Goal: Task Accomplishment & Management: Manage account settings

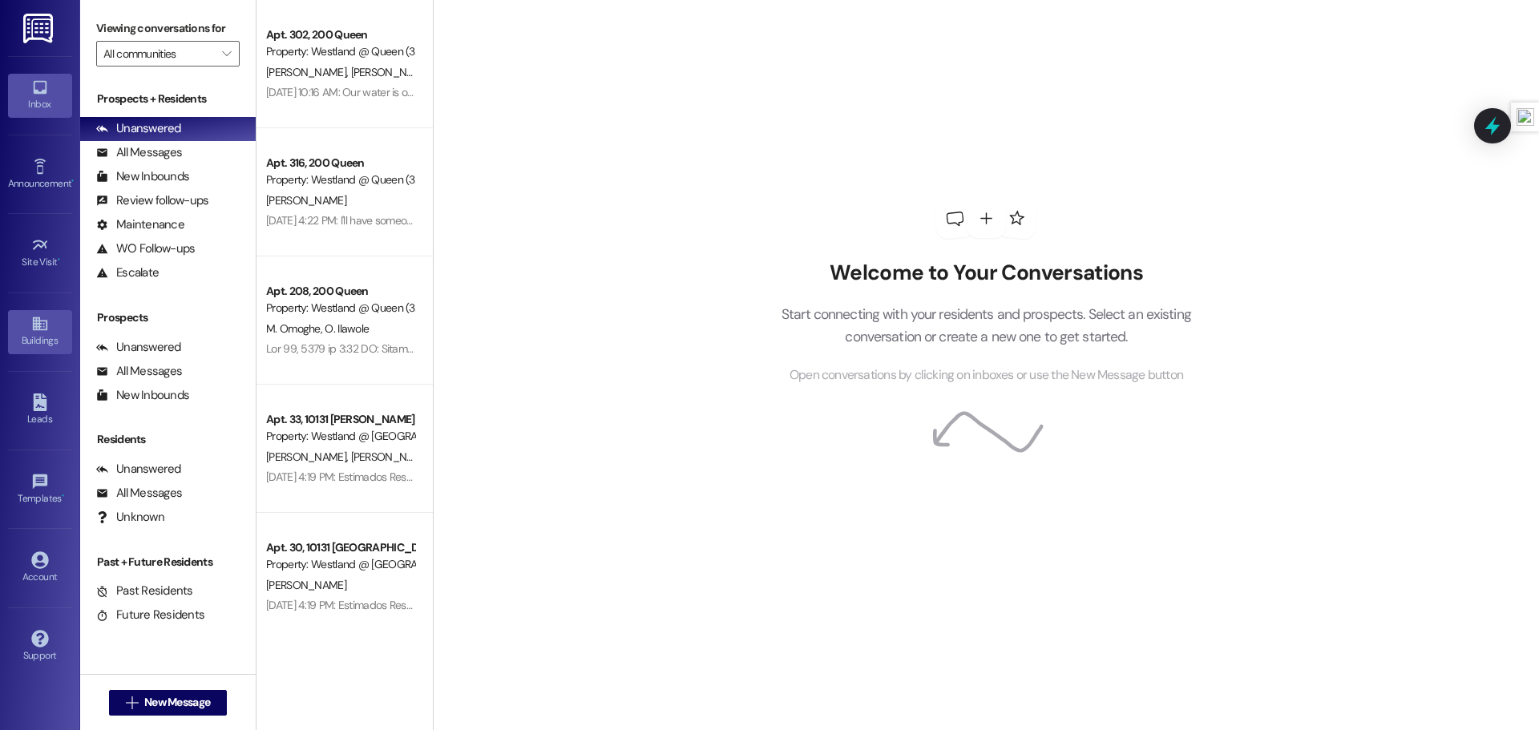
click at [30, 310] on link "Buildings" at bounding box center [40, 331] width 64 height 43
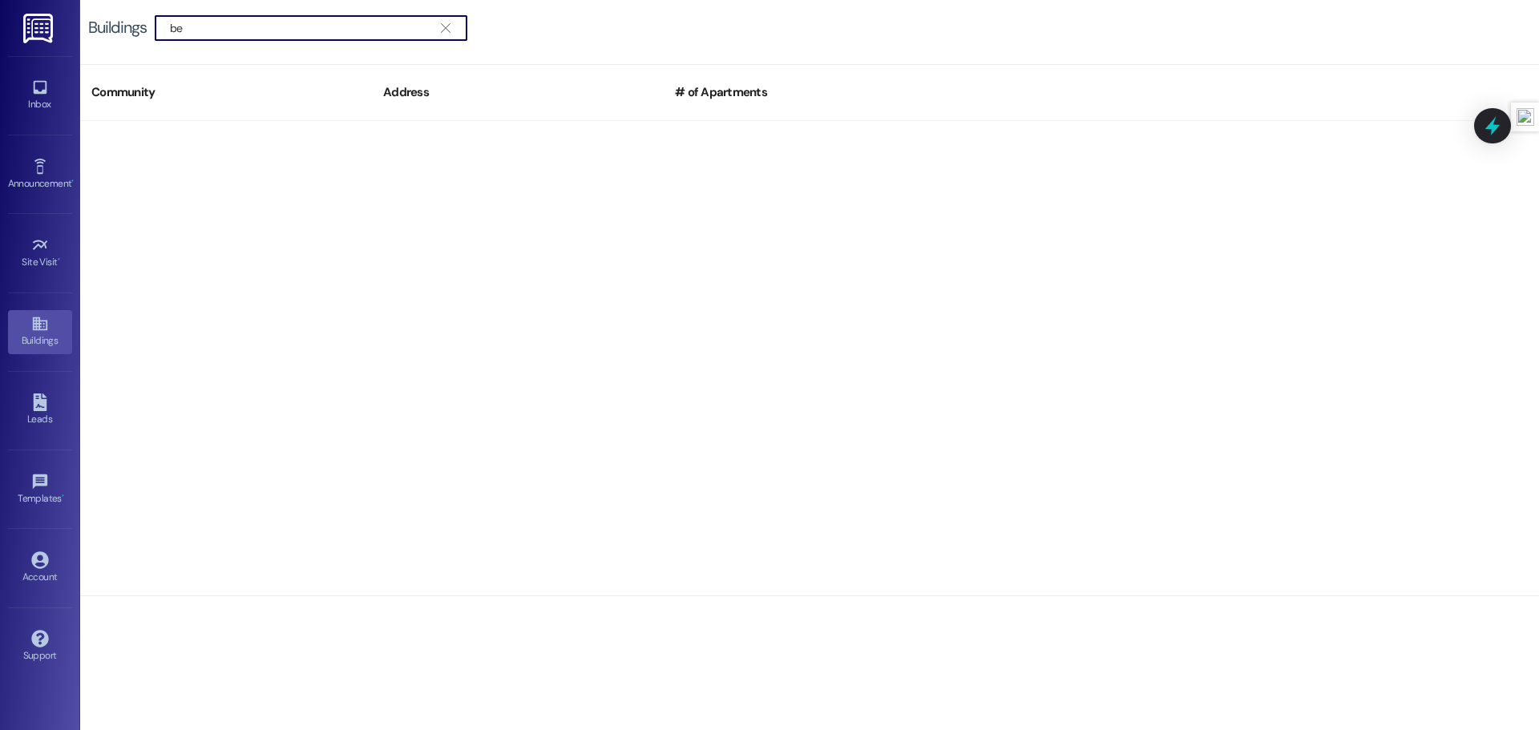
type input "b"
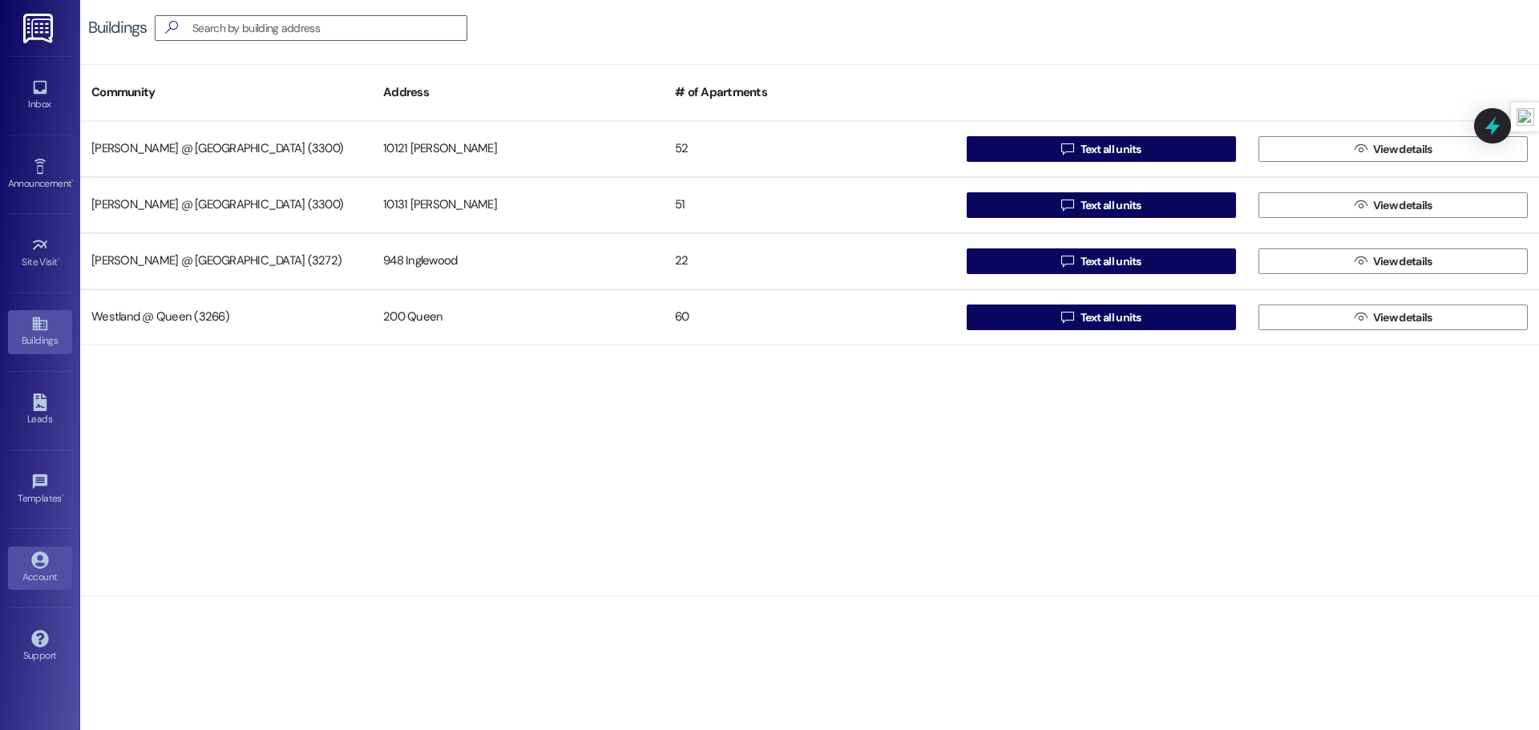
click at [43, 569] on div "Account" at bounding box center [40, 577] width 80 height 16
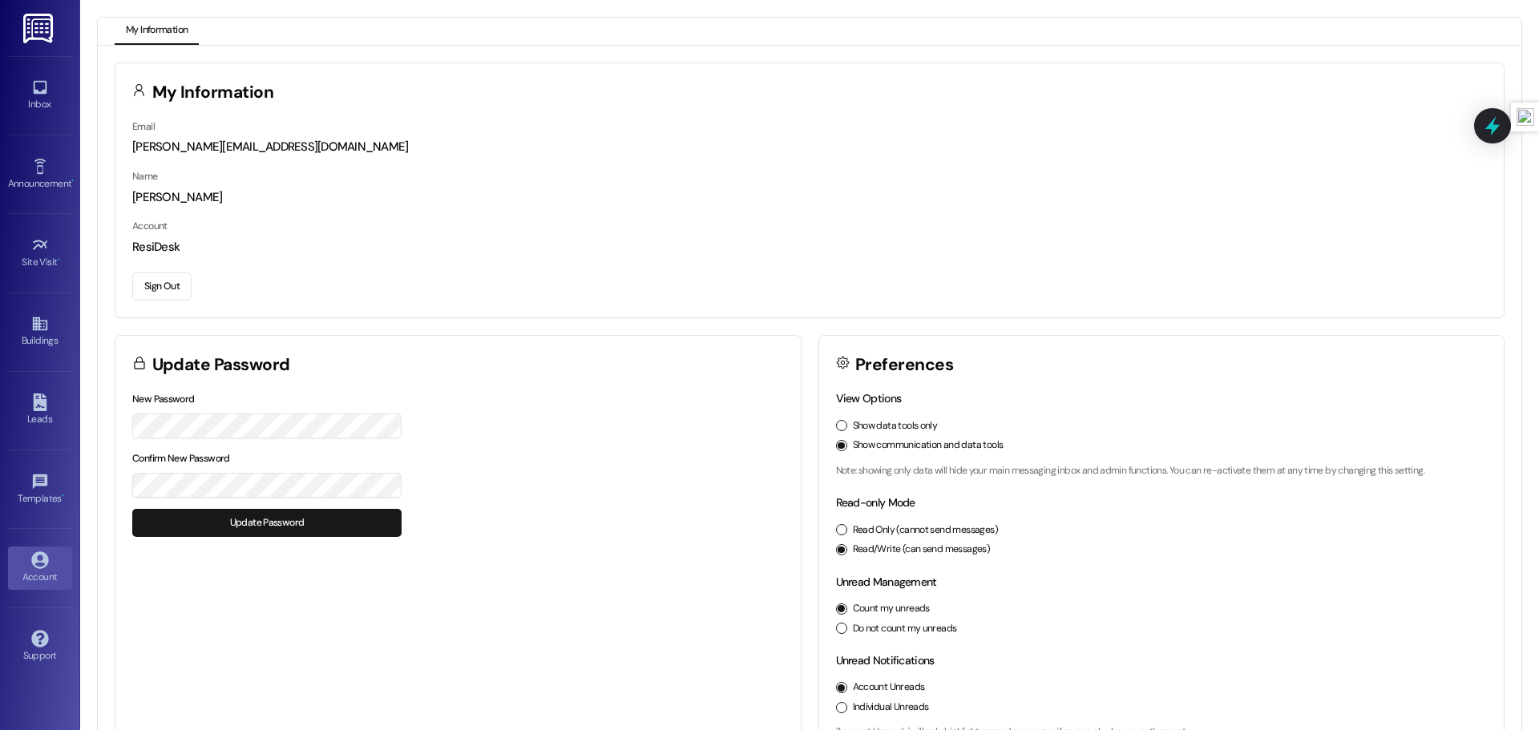
click at [217, 537] on div "New Password Confirm New Password Update Password" at bounding box center [457, 472] width 685 height 164
click at [222, 525] on button "Update Password" at bounding box center [266, 523] width 269 height 28
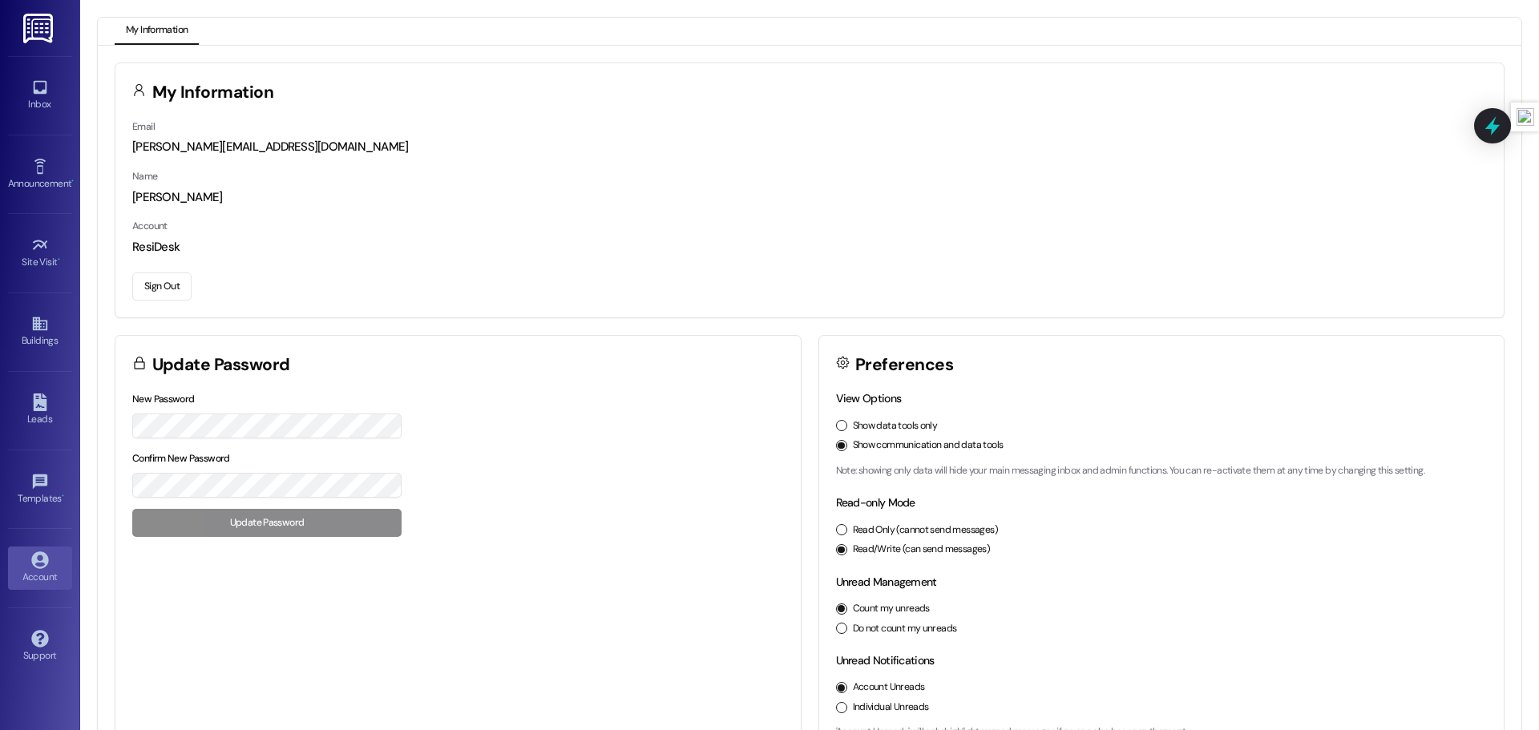
click at [158, 280] on button "Sign Out" at bounding box center [161, 287] width 59 height 28
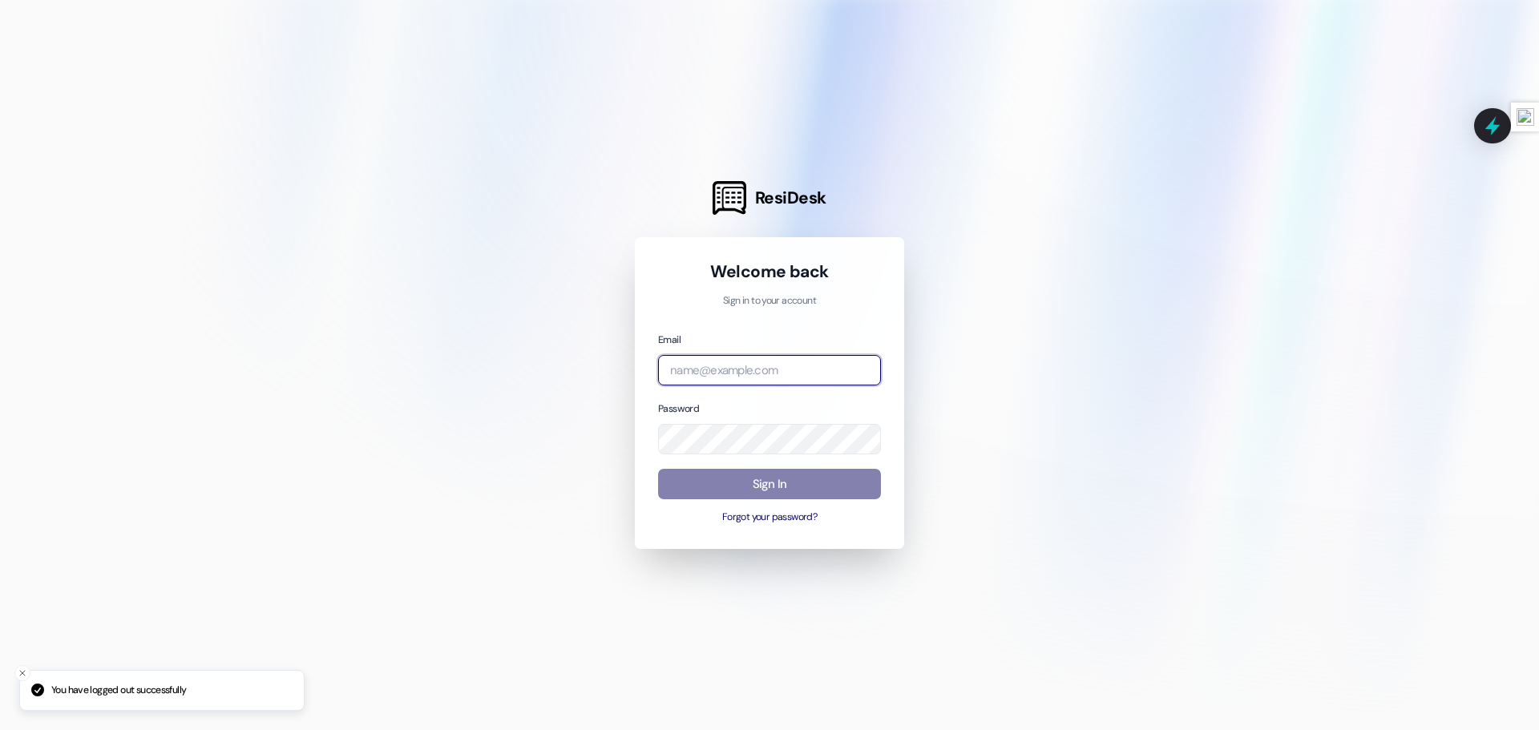
type input "[PERSON_NAME][EMAIL_ADDRESS][DOMAIN_NAME]"
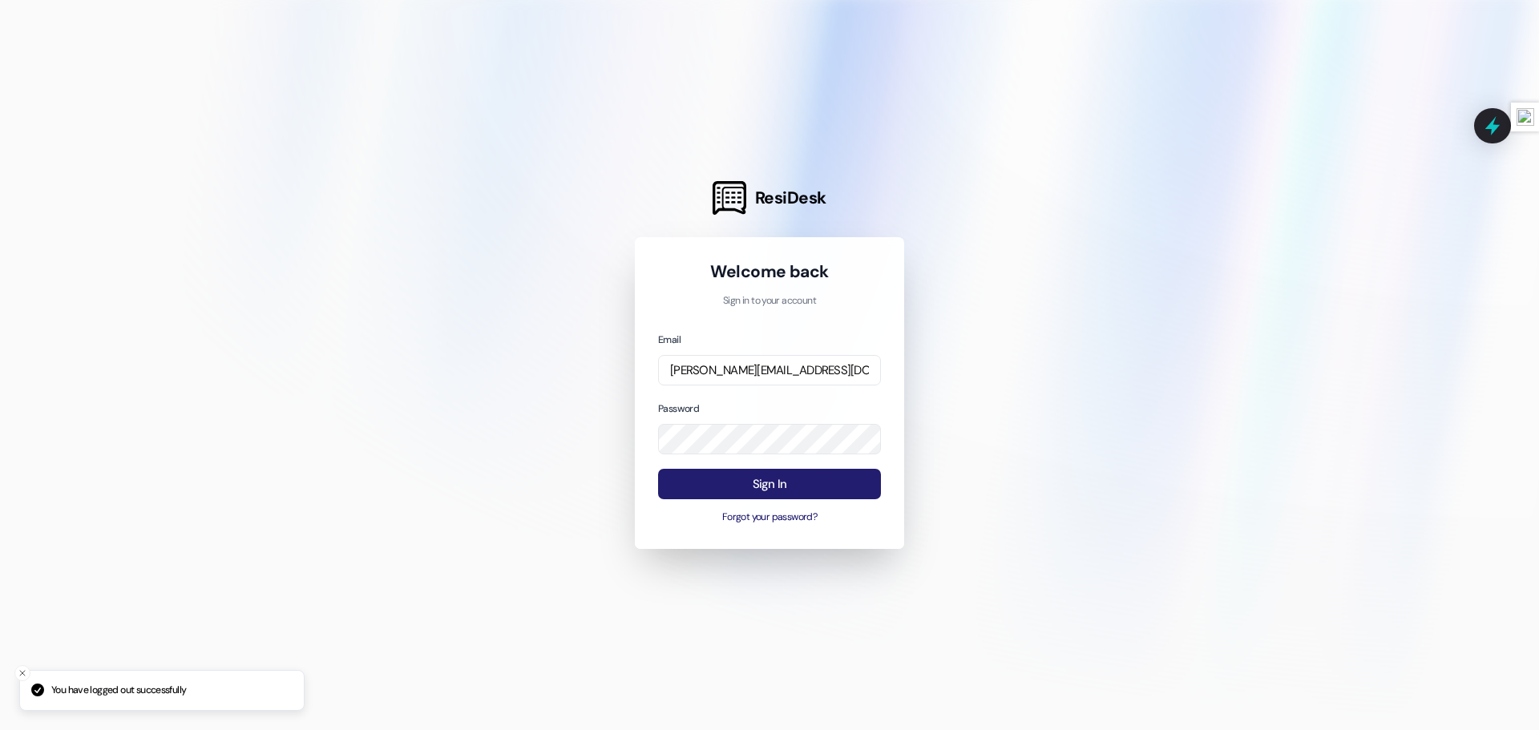
click at [750, 488] on button "Sign In" at bounding box center [769, 484] width 223 height 31
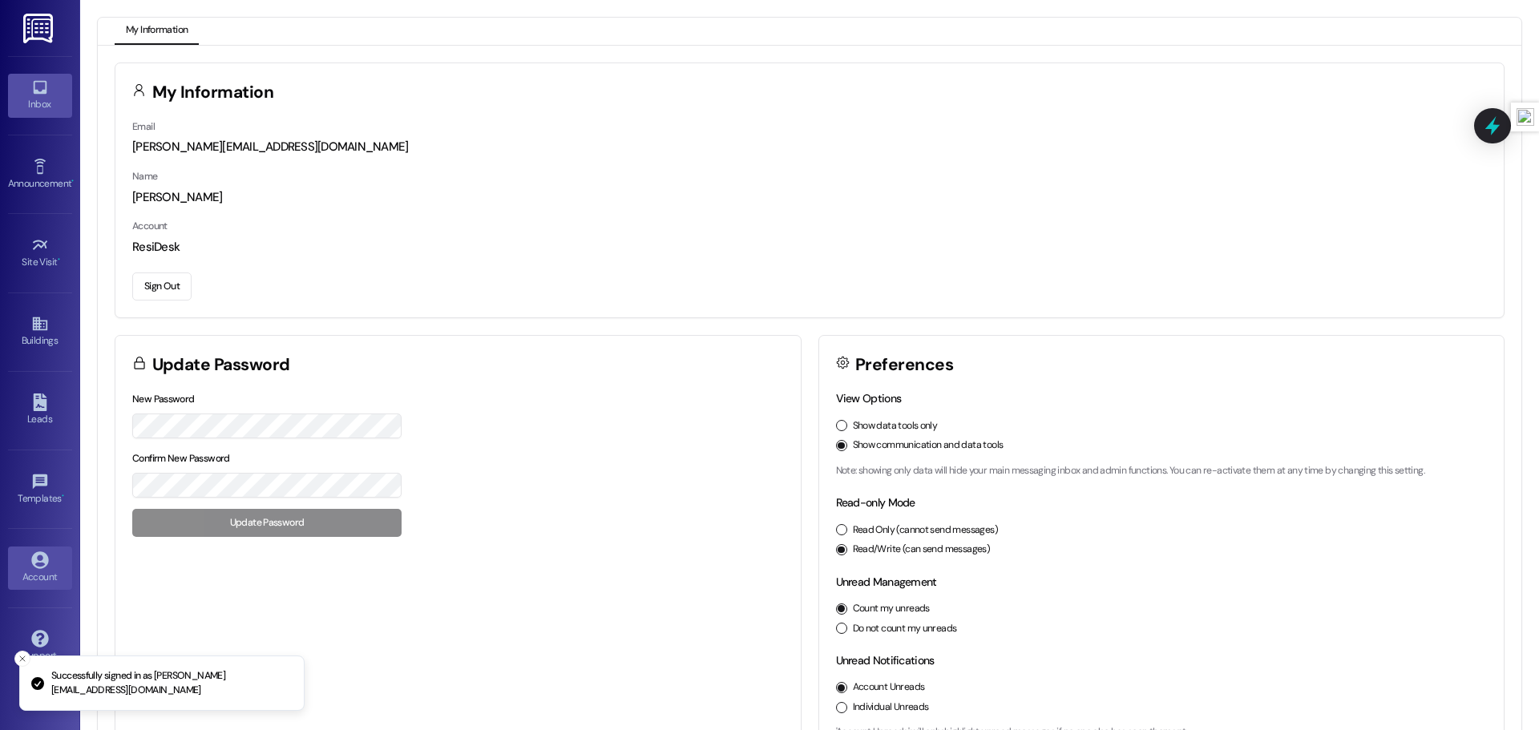
click at [53, 96] on div "Inbox" at bounding box center [40, 104] width 80 height 16
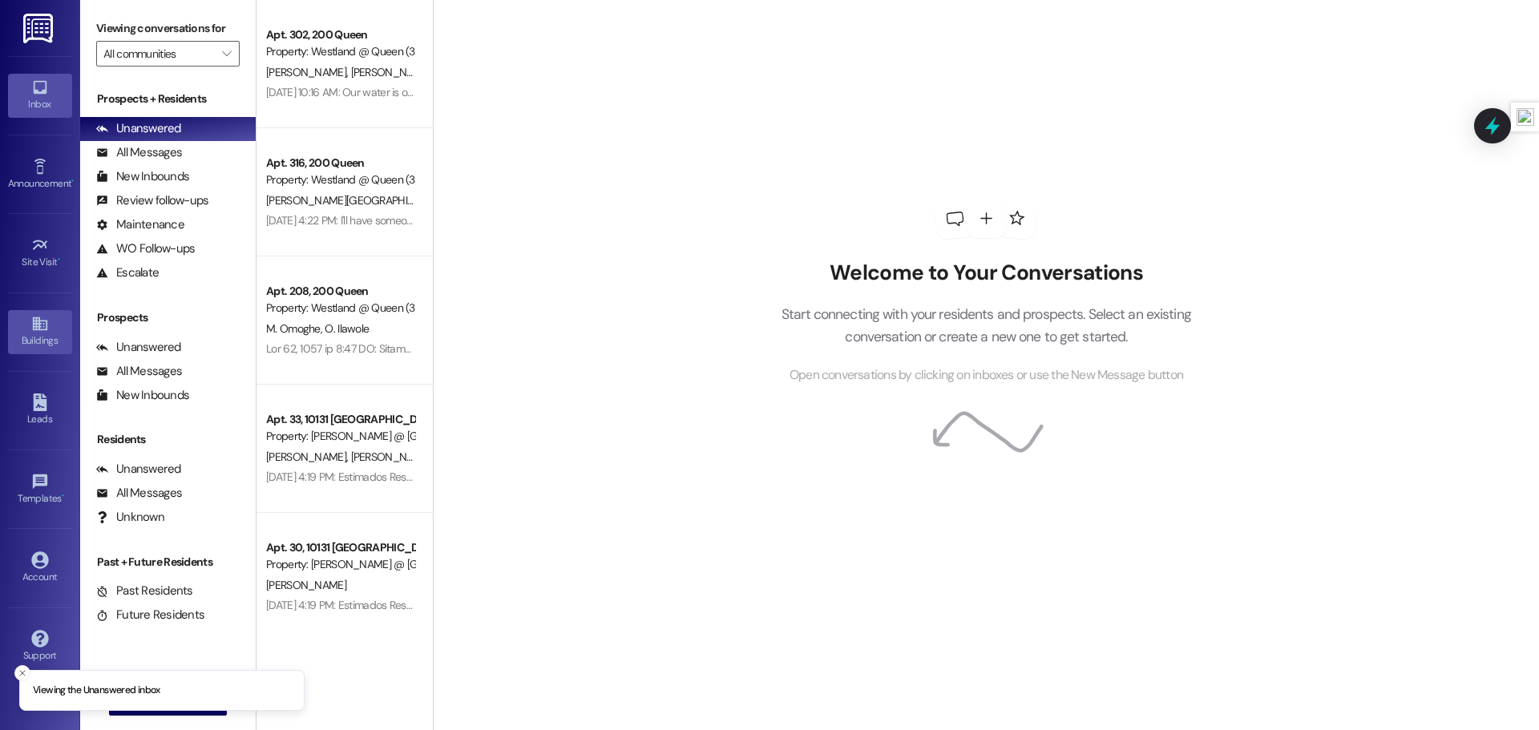
click at [39, 341] on div "Buildings" at bounding box center [40, 341] width 80 height 16
